Goal: Task Accomplishment & Management: Use online tool/utility

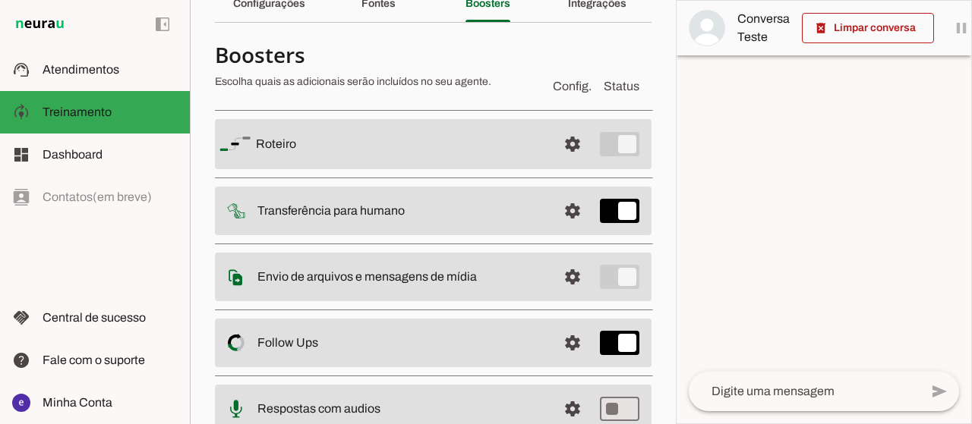
scroll to position [200, 0]
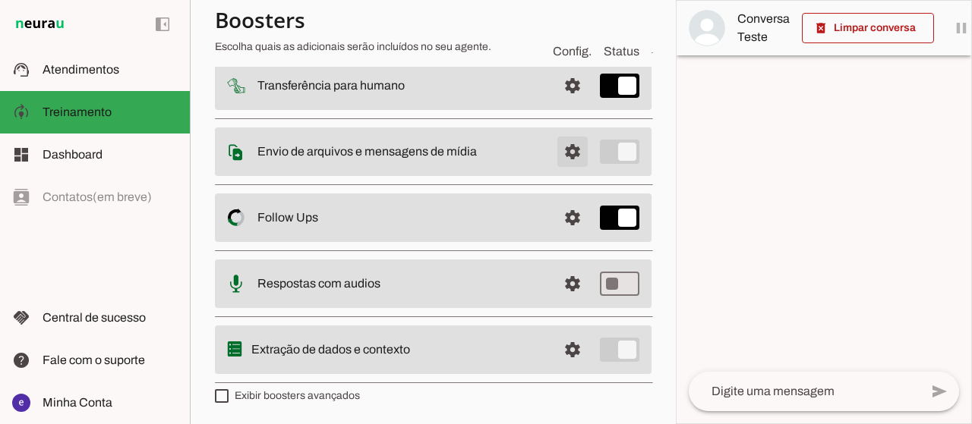
click at [563, 37] on span at bounding box center [572, 19] width 36 height 36
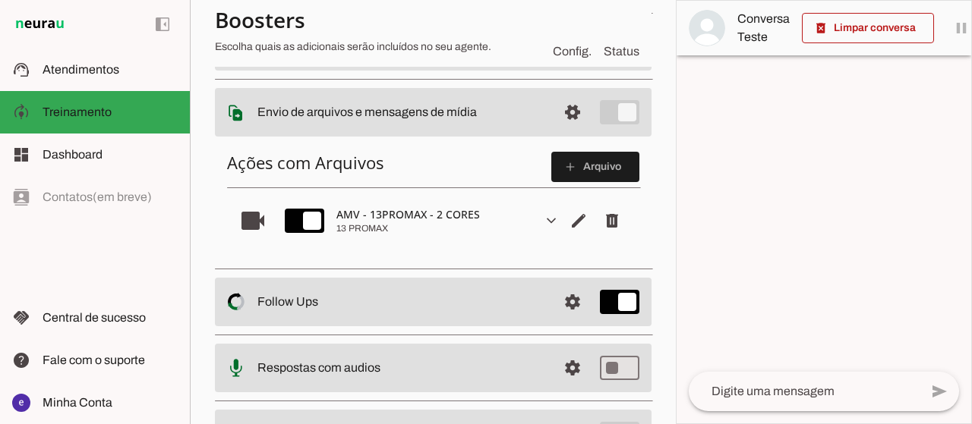
scroll to position [321, 0]
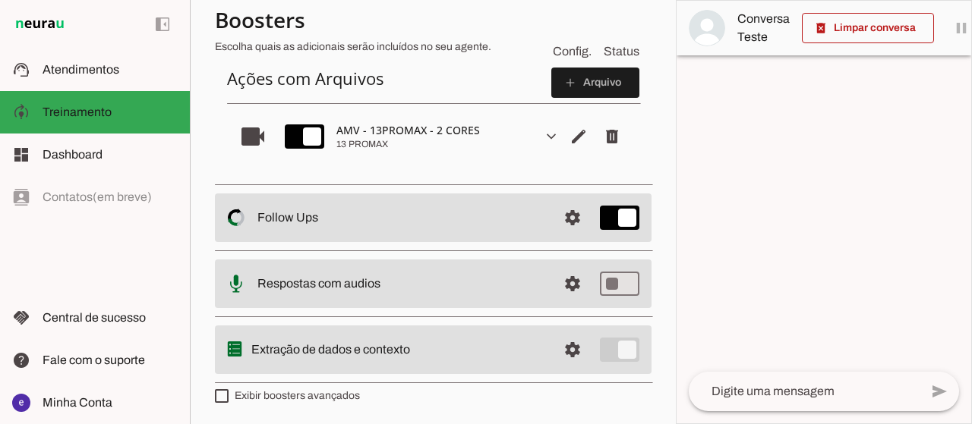
click at [461, 125] on div "AMV - 13PROMAX - 2 CORES" at bounding box center [433, 130] width 194 height 15
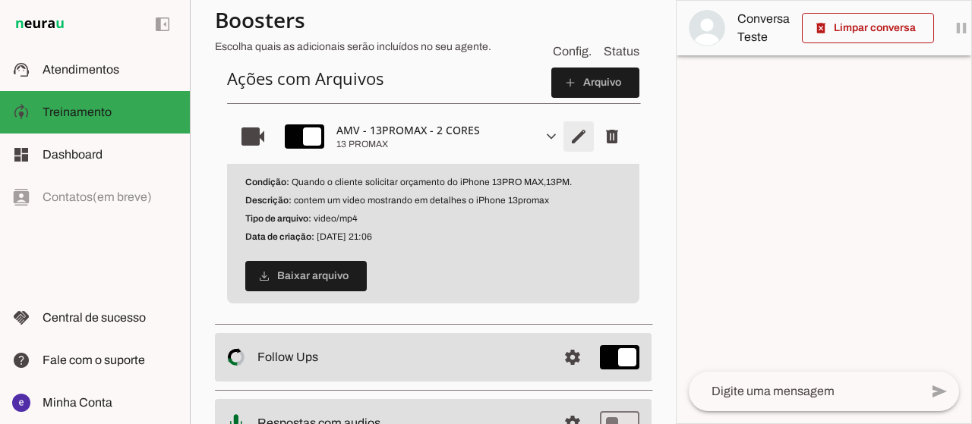
click at [571, 132] on span "Editar arquivo" at bounding box center [578, 136] width 36 height 36
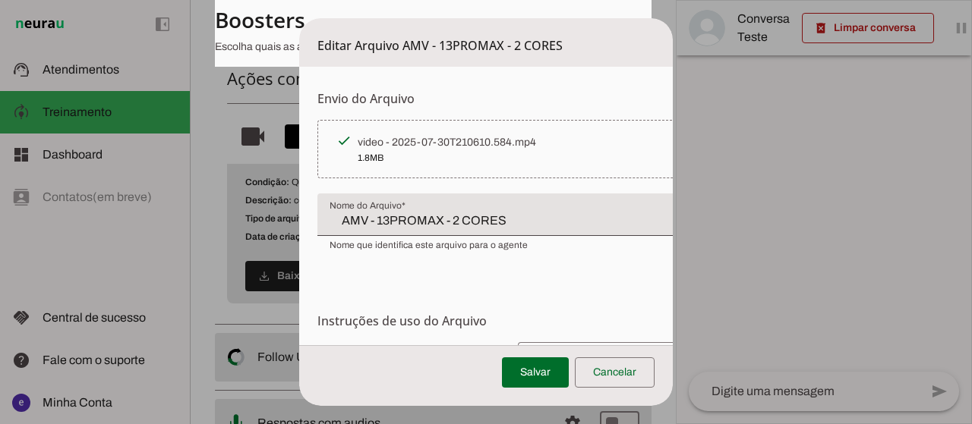
click at [299, 197] on dialog "Editar Arquivo AMV - 13PROMAX - 2 CORES Envio do Arquivo Upload de Arquivo Faça…" at bounding box center [486, 212] width 374 height 388
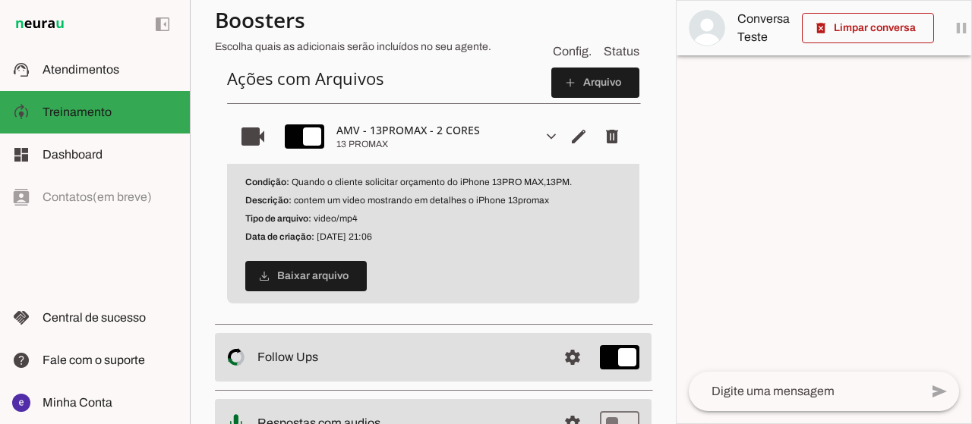
drag, startPoint x: 565, startPoint y: 180, endPoint x: 293, endPoint y: 183, distance: 271.8
click at [293, 183] on p "Condição: Quando o cliente solicitar orçamento do iPhone 13PRO MAX,13PM." at bounding box center [433, 182] width 376 height 12
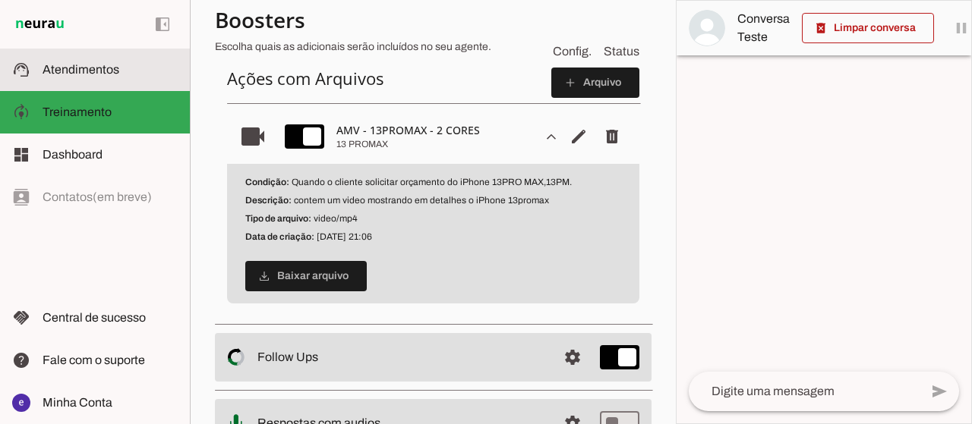
click at [94, 72] on span "Atendimentos" at bounding box center [81, 69] width 77 height 13
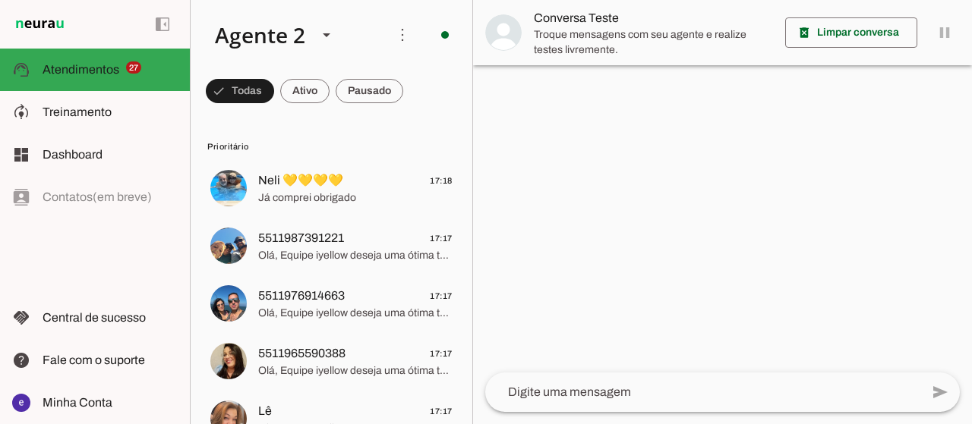
click at [274, 99] on span at bounding box center [240, 91] width 68 height 36
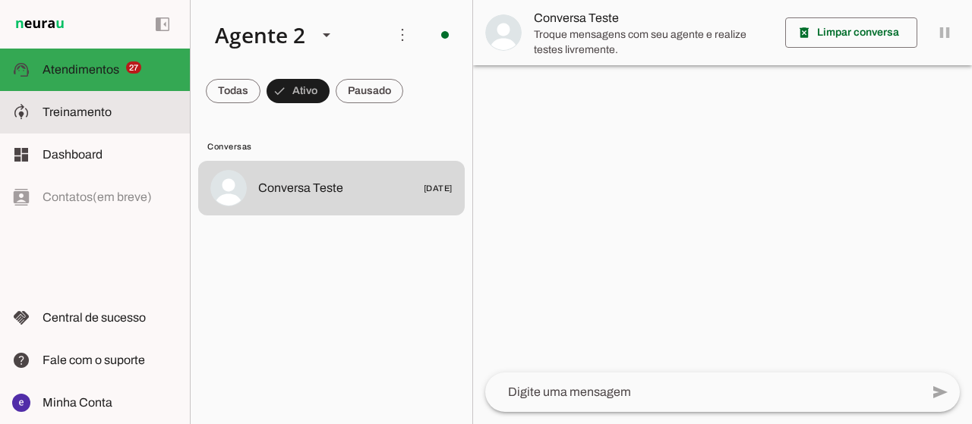
click at [123, 120] on slot at bounding box center [110, 112] width 135 height 18
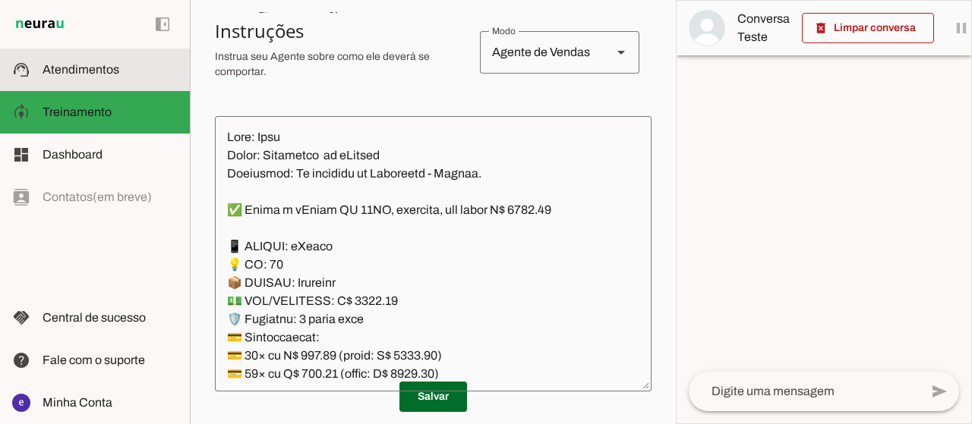
click at [115, 84] on md-item "support_agent Atendimentos Atendimentos" at bounding box center [95, 70] width 190 height 43
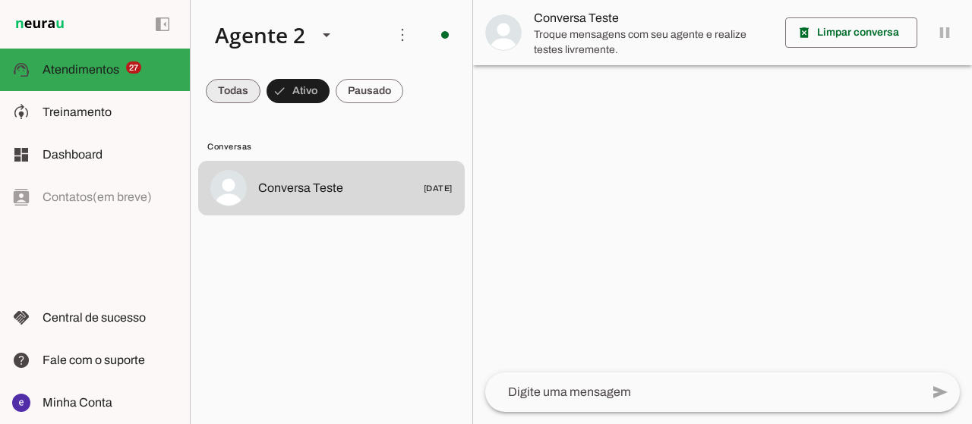
click at [232, 92] on span at bounding box center [233, 91] width 55 height 36
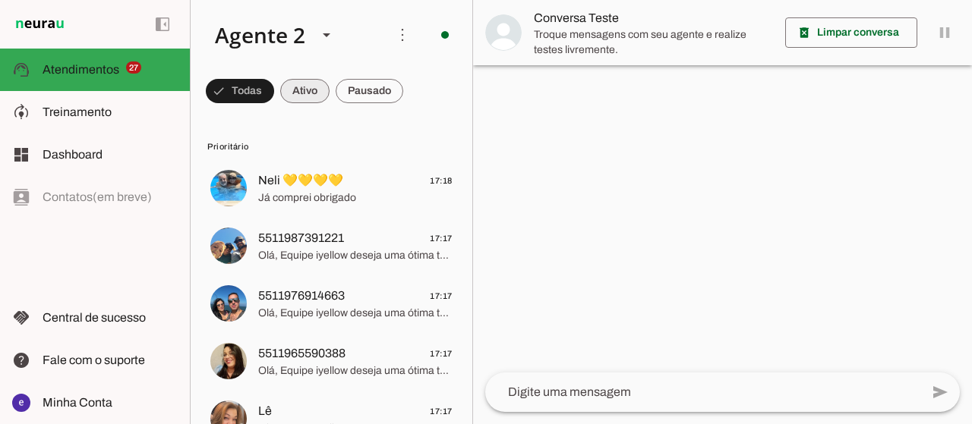
click at [274, 97] on span at bounding box center [240, 91] width 68 height 36
click at [274, 78] on span at bounding box center [240, 91] width 68 height 36
